Goal: Transaction & Acquisition: Download file/media

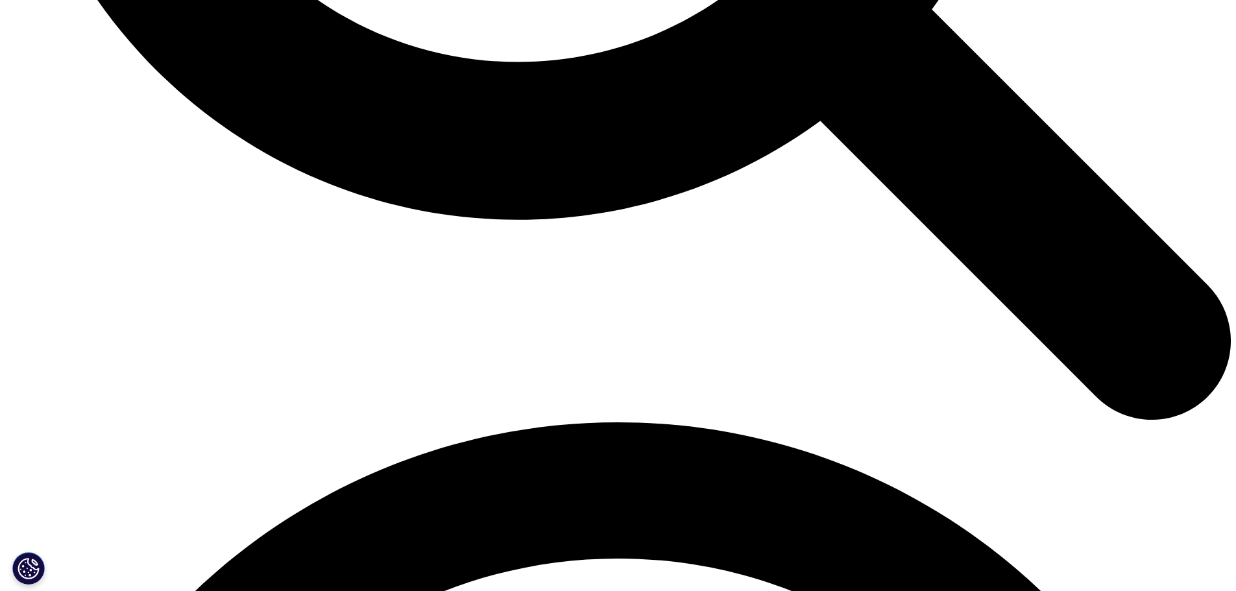
scroll to position [2076, 0]
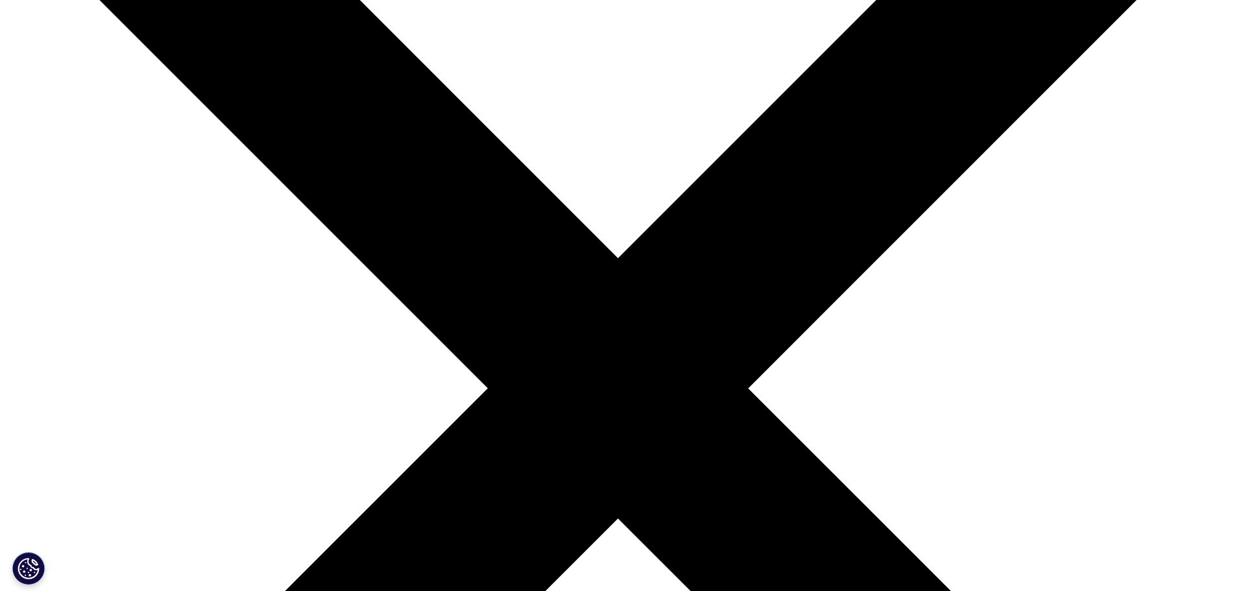
scroll to position [259, 0]
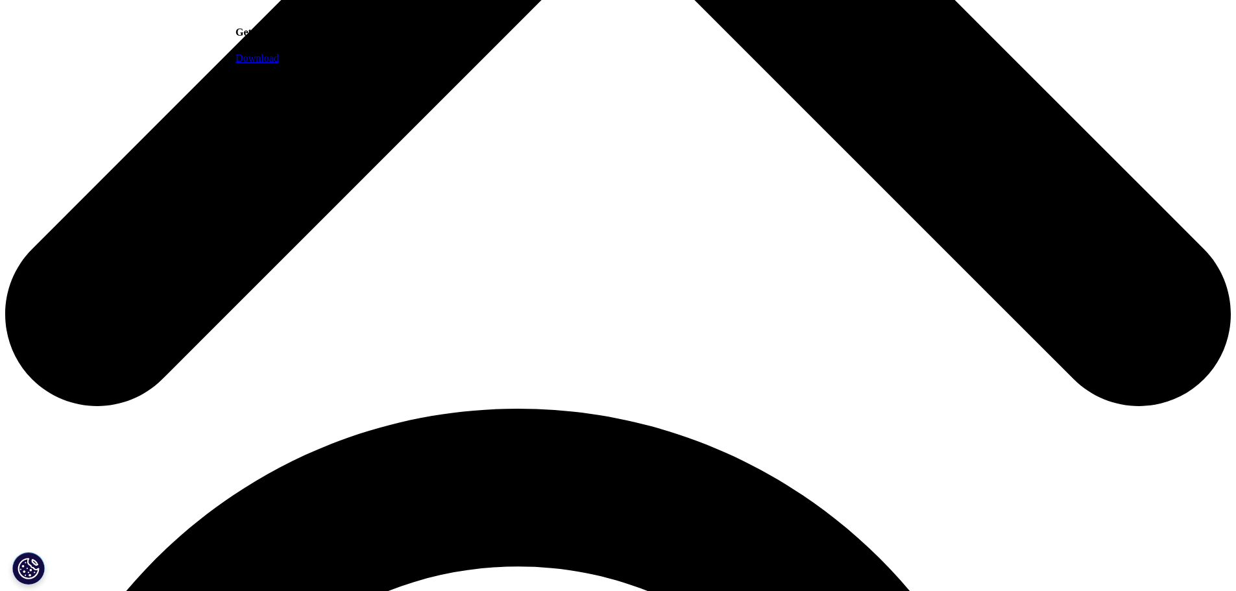
scroll to position [843, 0]
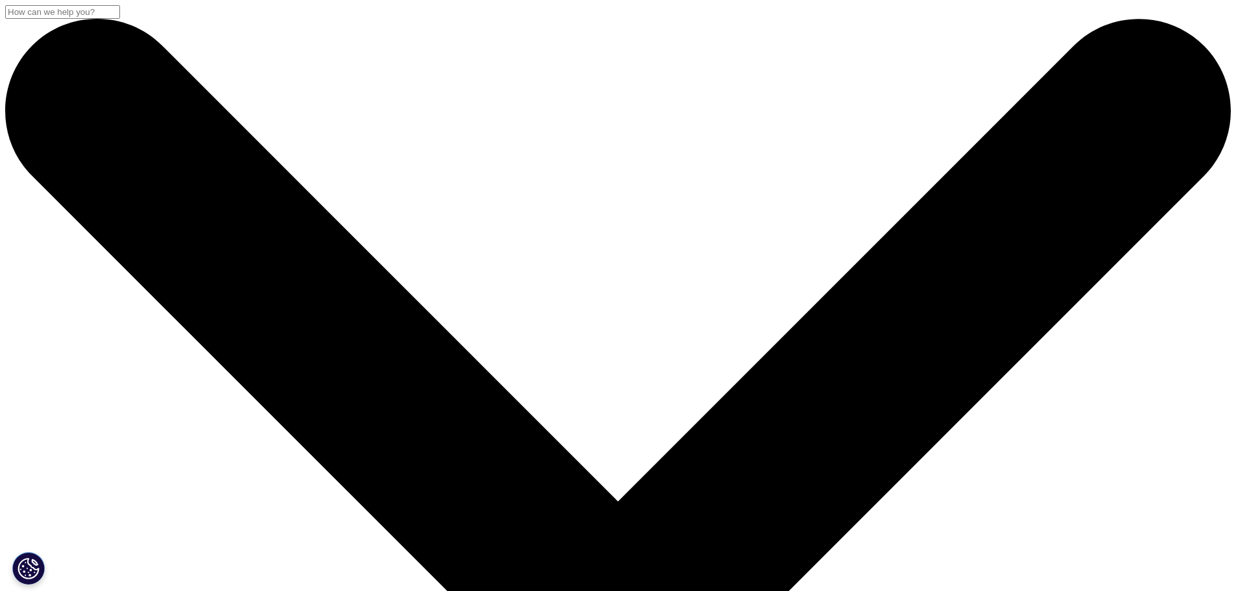
scroll to position [5318, 0]
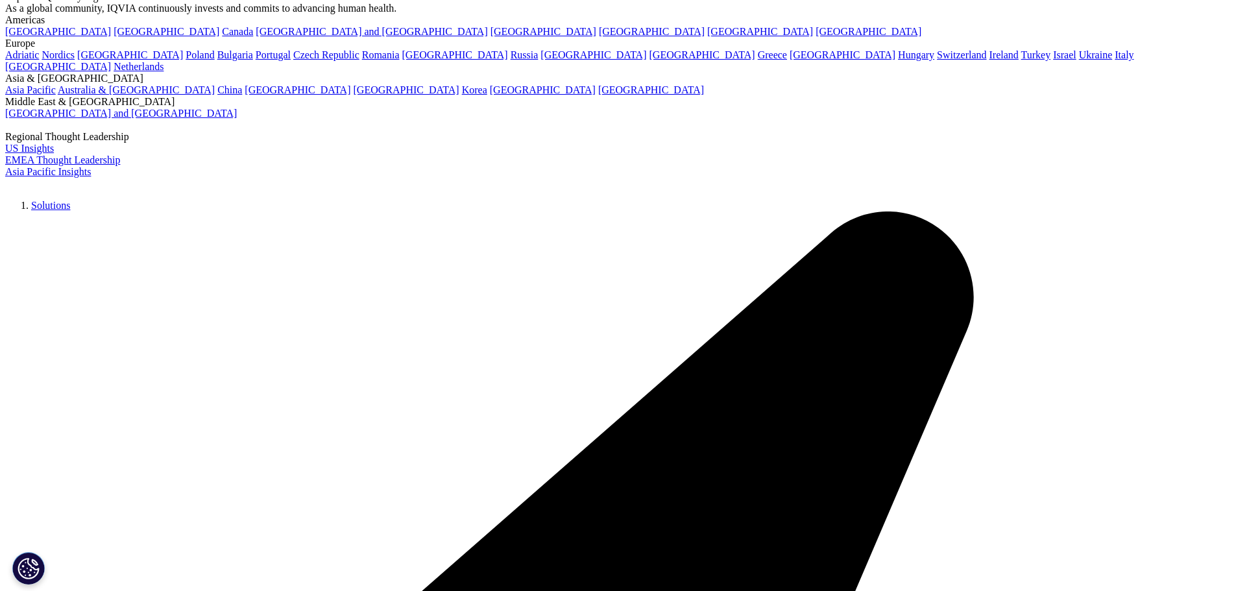
scroll to position [195, 0]
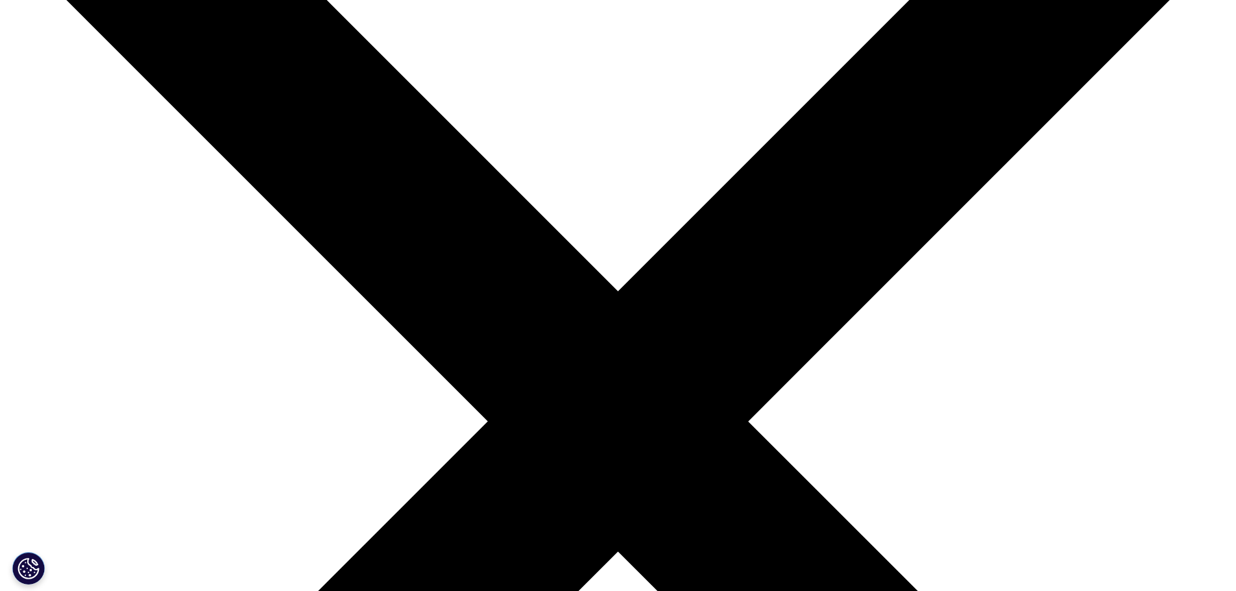
scroll to position [0, 0]
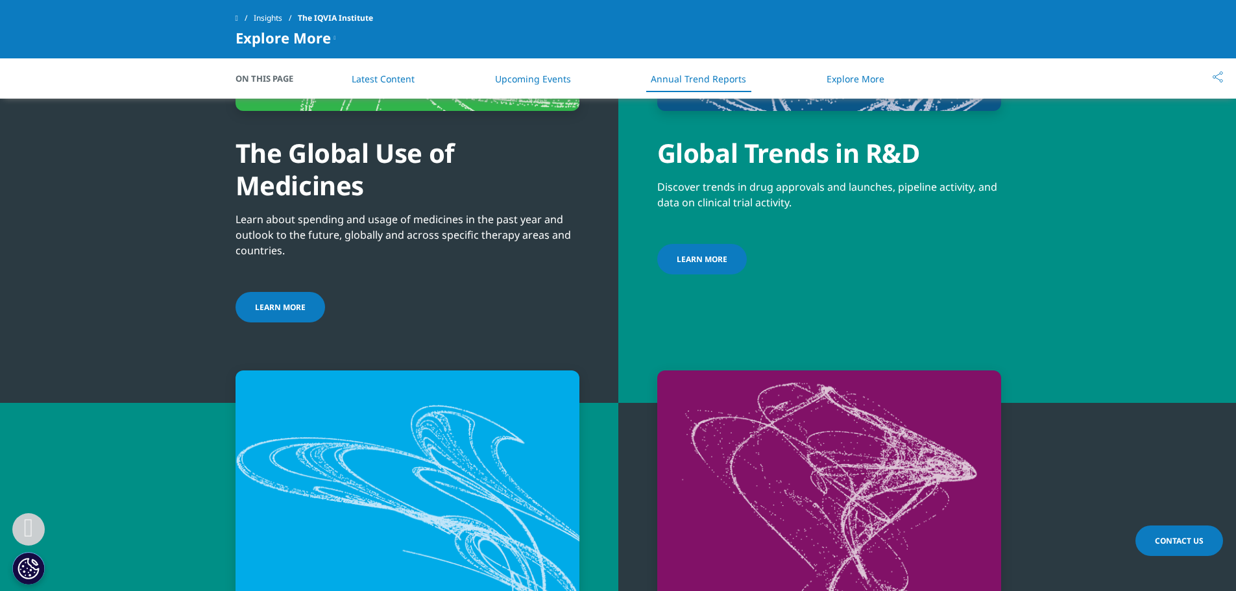
scroll to position [4768, 0]
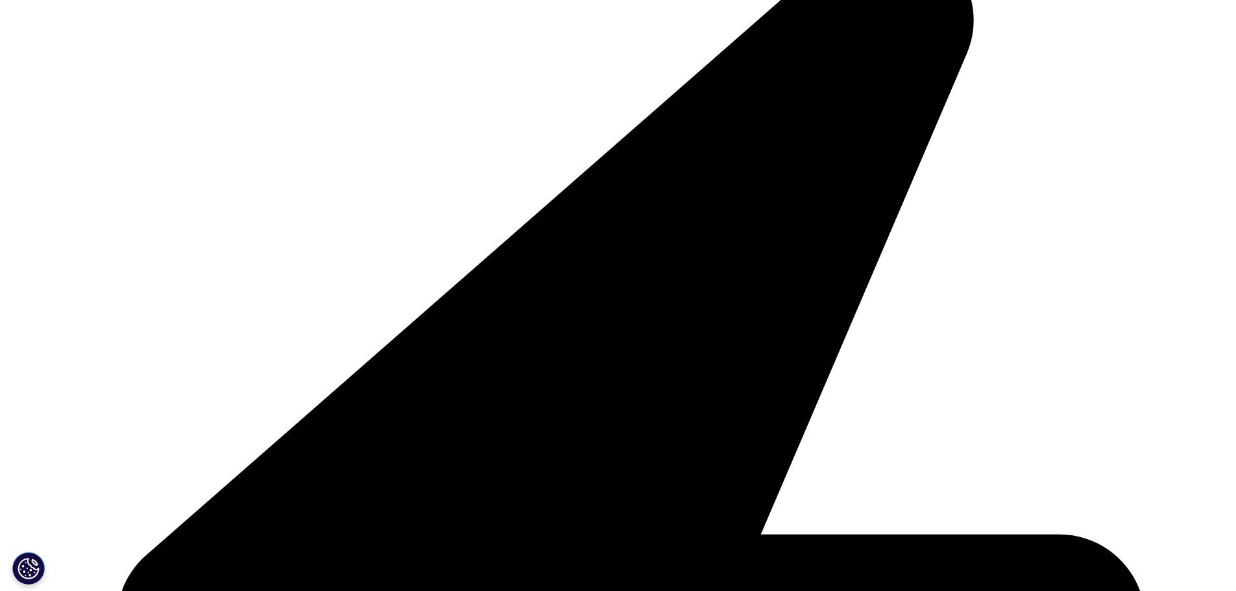
scroll to position [324, 0]
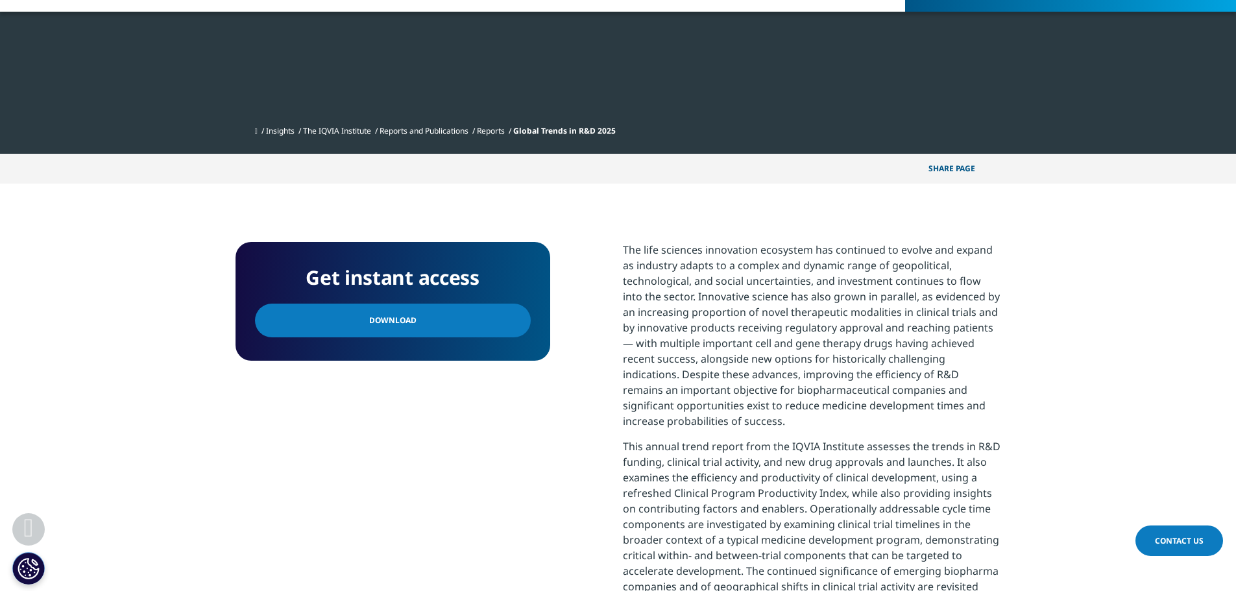
click at [402, 319] on span "Download" at bounding box center [392, 320] width 47 height 14
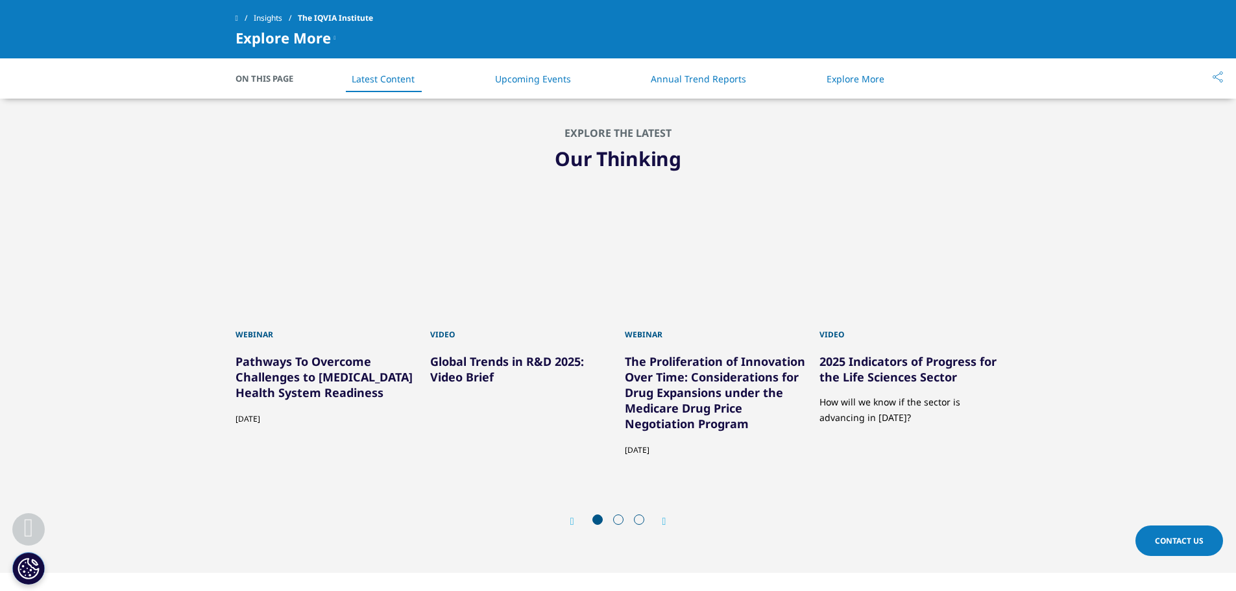
scroll to position [3699, 0]
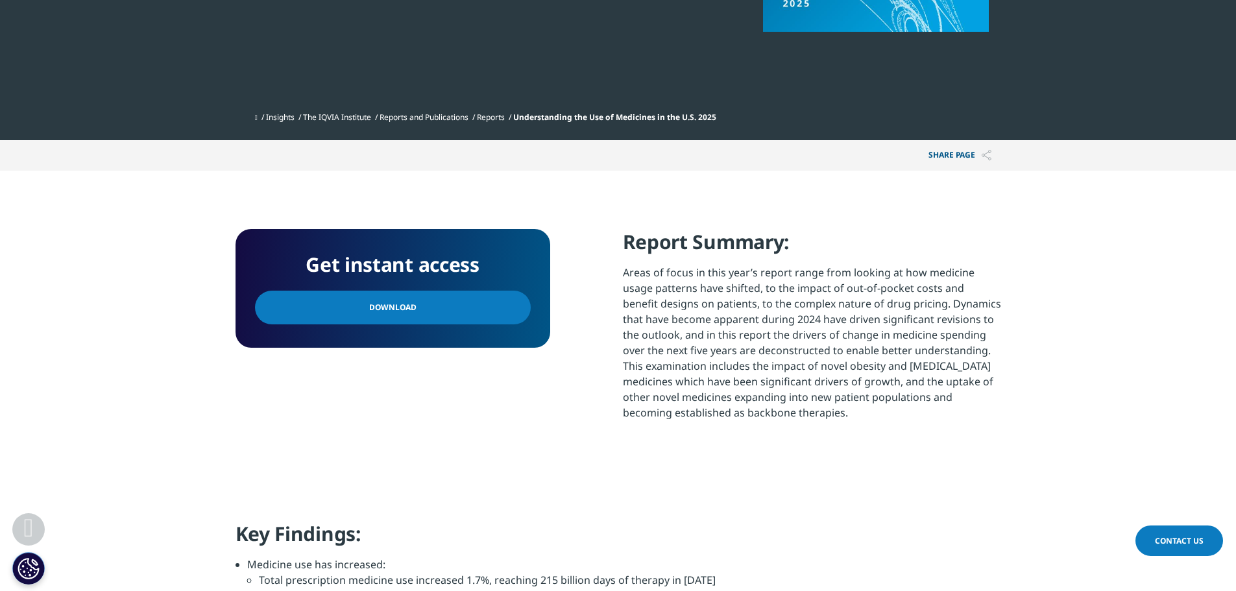
scroll to position [389, 0]
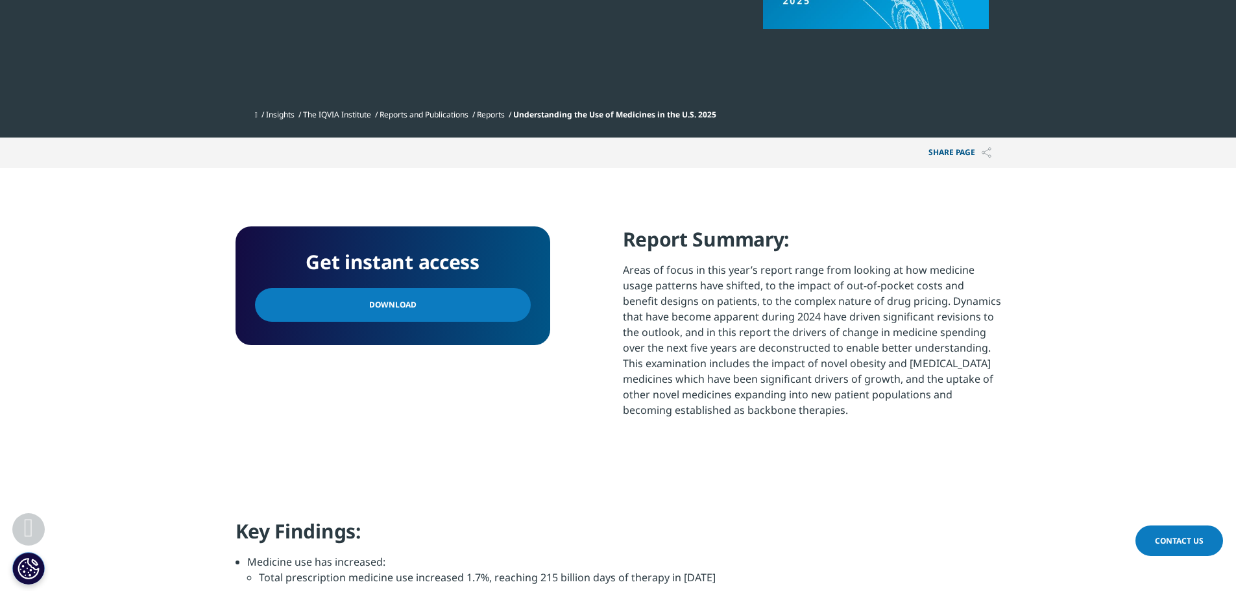
click at [389, 304] on span "Download" at bounding box center [392, 305] width 47 height 14
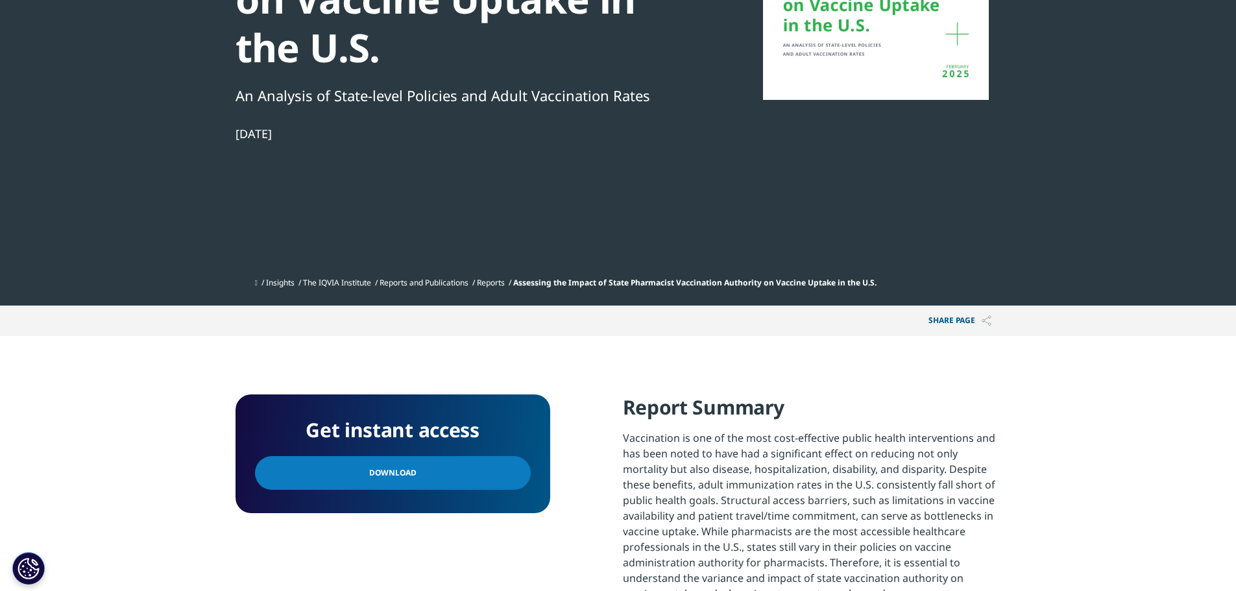
scroll to position [324, 0]
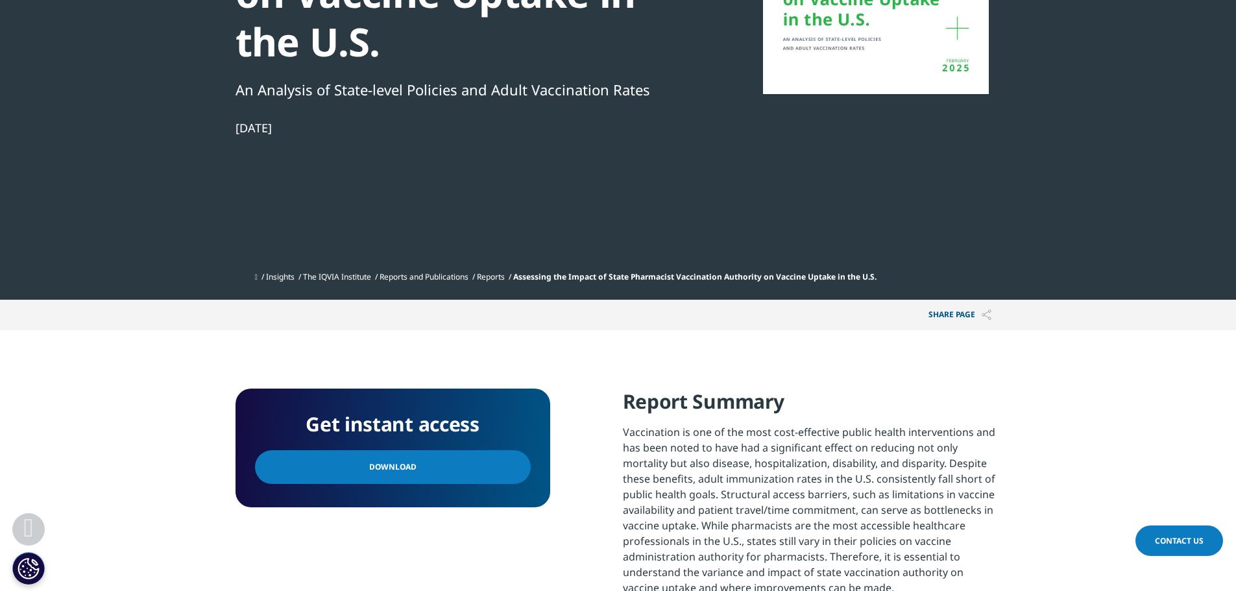
click at [402, 467] on span "Download" at bounding box center [392, 467] width 47 height 14
